Goal: Task Accomplishment & Management: Manage account settings

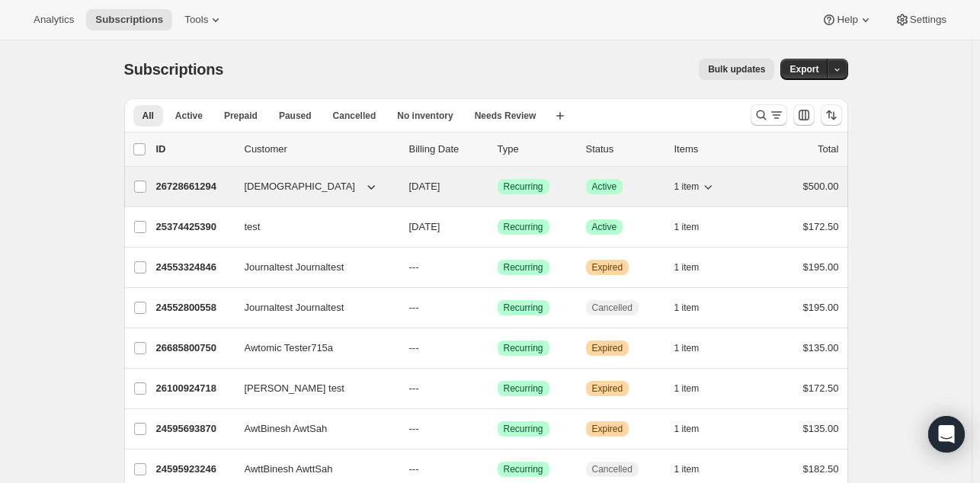
click at [196, 185] on p "26728661294" at bounding box center [194, 186] width 76 height 15
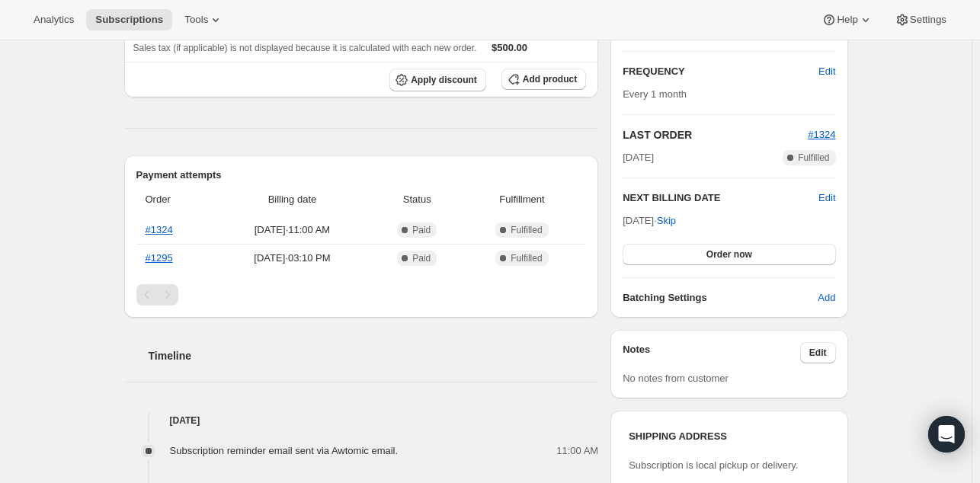
scroll to position [238, 0]
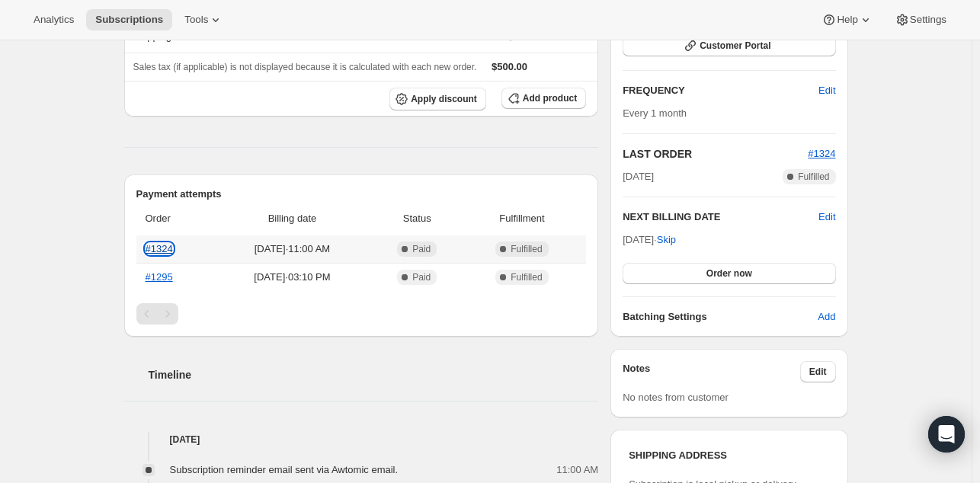
click at [170, 245] on link "#1324" at bounding box center [159, 248] width 27 height 11
click at [108, 21] on span "Subscriptions" at bounding box center [129, 20] width 68 height 12
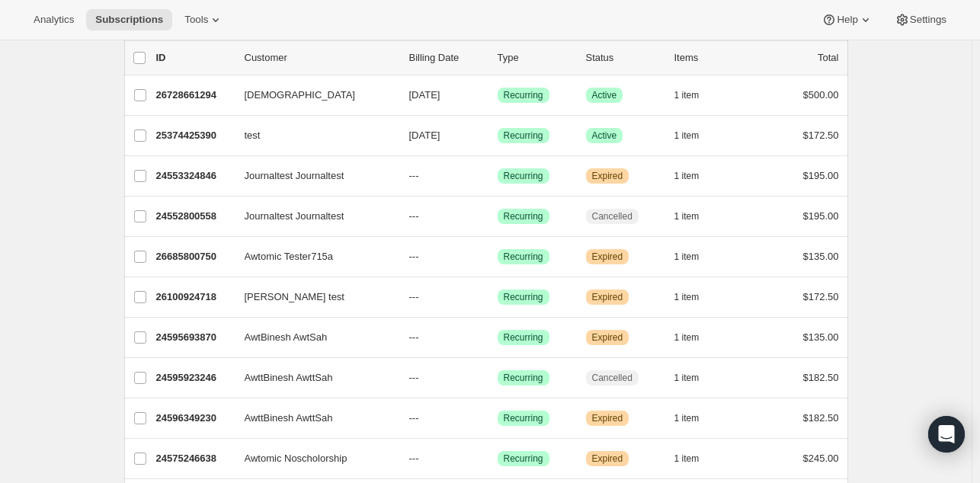
scroll to position [94, 0]
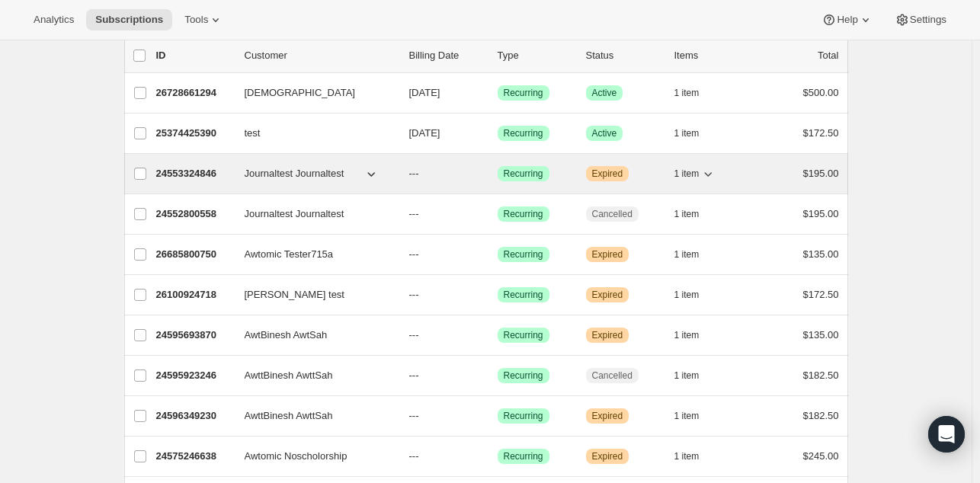
click at [268, 174] on span "Journaltest Journaltest" at bounding box center [295, 173] width 100 height 15
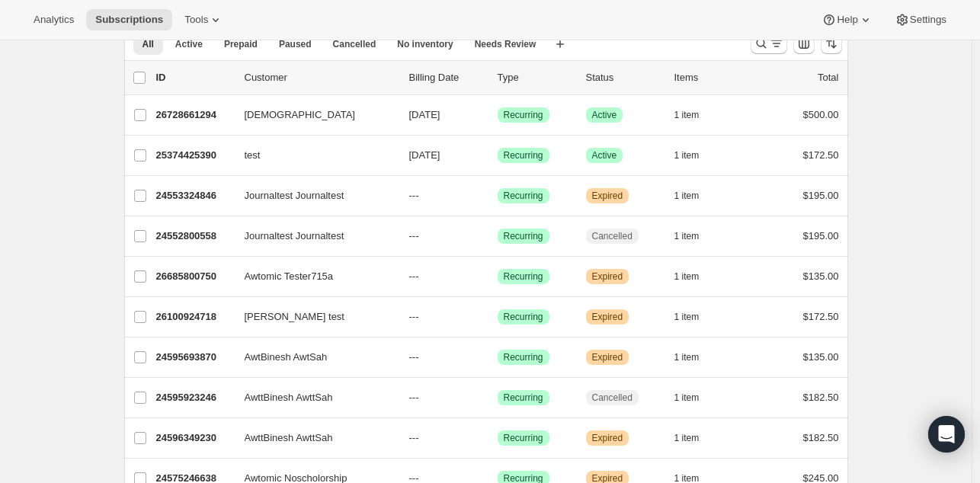
scroll to position [62, 0]
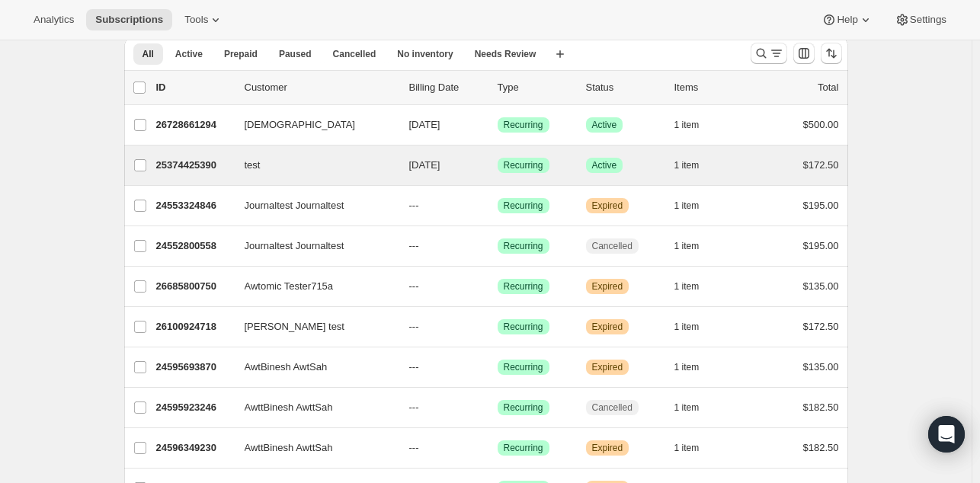
click at [218, 175] on div "test 25374425390 test [DATE] Success Recurring Success Active 1 item $172.50" at bounding box center [486, 166] width 724 height 40
click at [209, 164] on p "25374425390" at bounding box center [194, 165] width 76 height 15
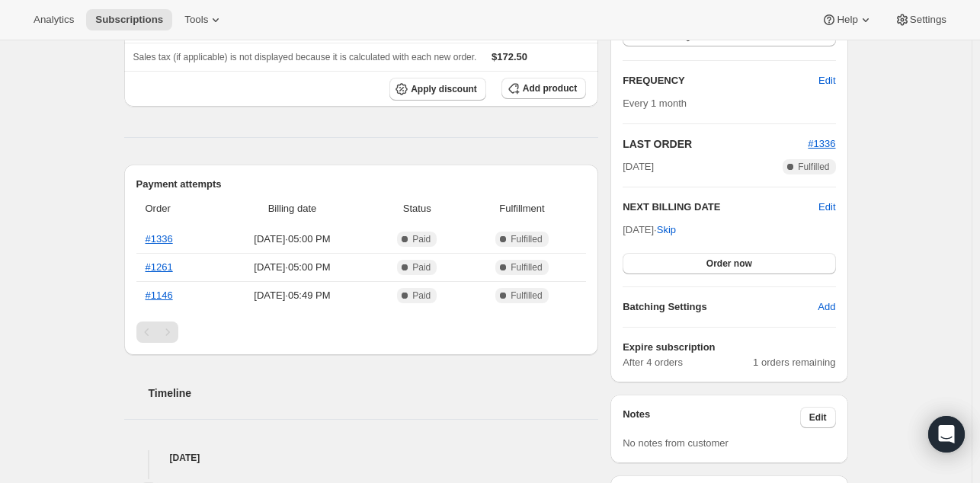
scroll to position [265, 0]
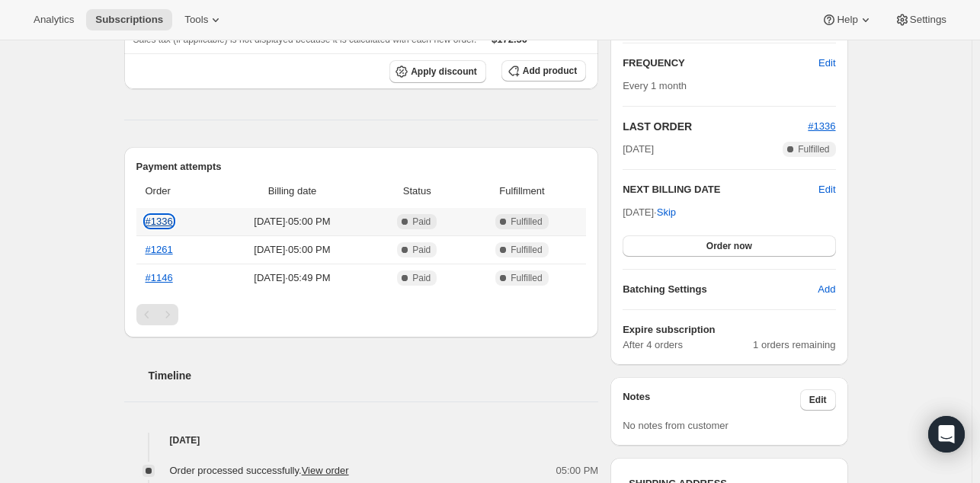
click at [161, 220] on link "#1336" at bounding box center [159, 221] width 27 height 11
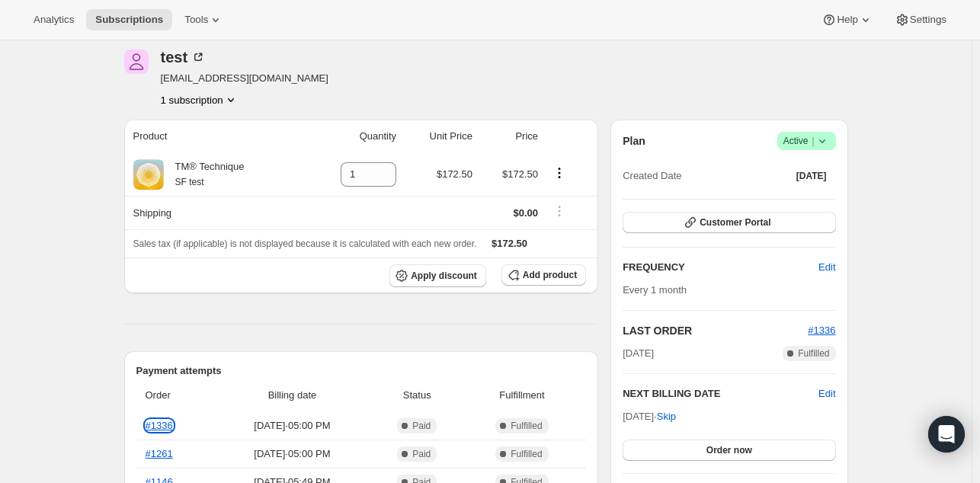
scroll to position [0, 0]
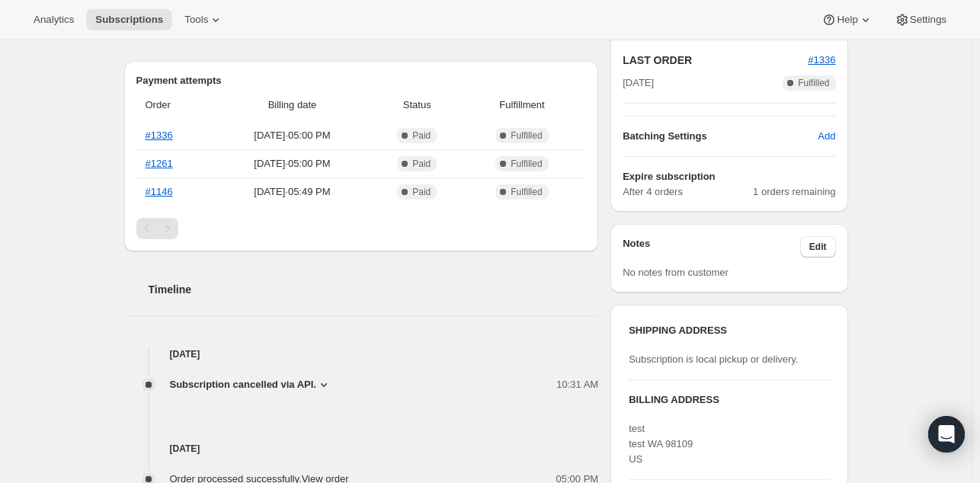
scroll to position [378, 0]
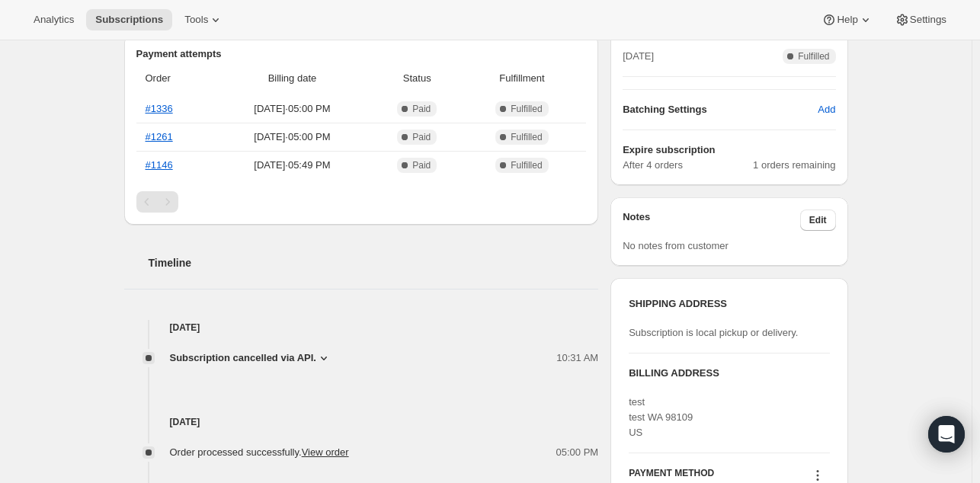
click at [91, 125] on div "Subscription #25374425390. This page is ready Subscription #25374425390 Success…" at bounding box center [485, 250] width 971 height 1174
